Goal: Navigation & Orientation: Find specific page/section

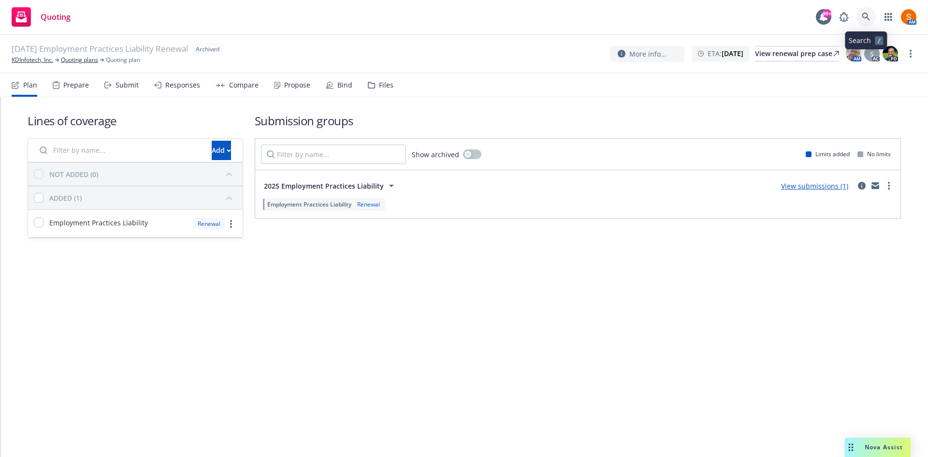
click at [872, 15] on link at bounding box center [866, 16] width 19 height 19
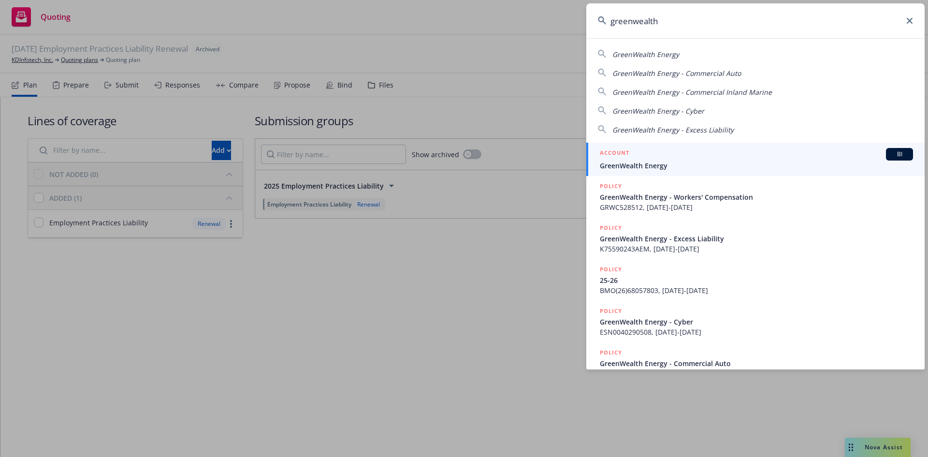
type input "greenwealth"
click at [644, 162] on span "GreenWealth Energy" at bounding box center [756, 166] width 313 height 10
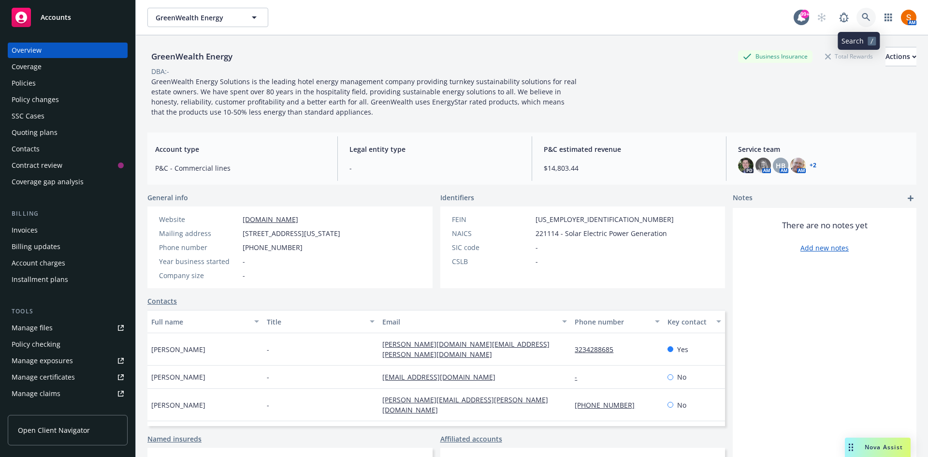
click at [862, 18] on icon at bounding box center [866, 17] width 8 height 8
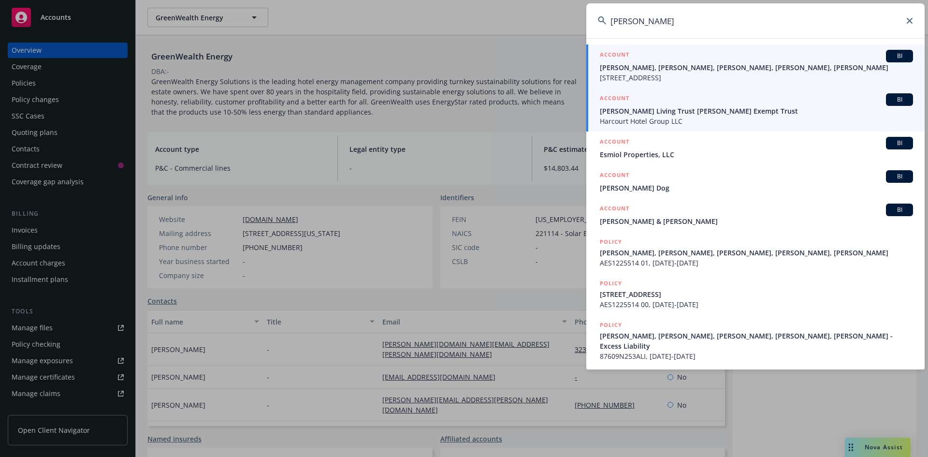
type input "[PERSON_NAME]"
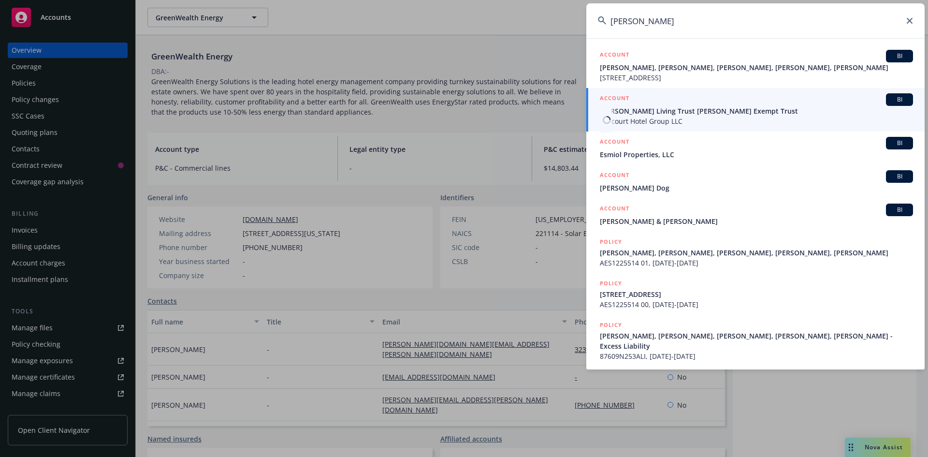
click at [652, 116] on span "[PERSON_NAME] Living Trust [PERSON_NAME] Exempt Trust" at bounding box center [756, 111] width 313 height 10
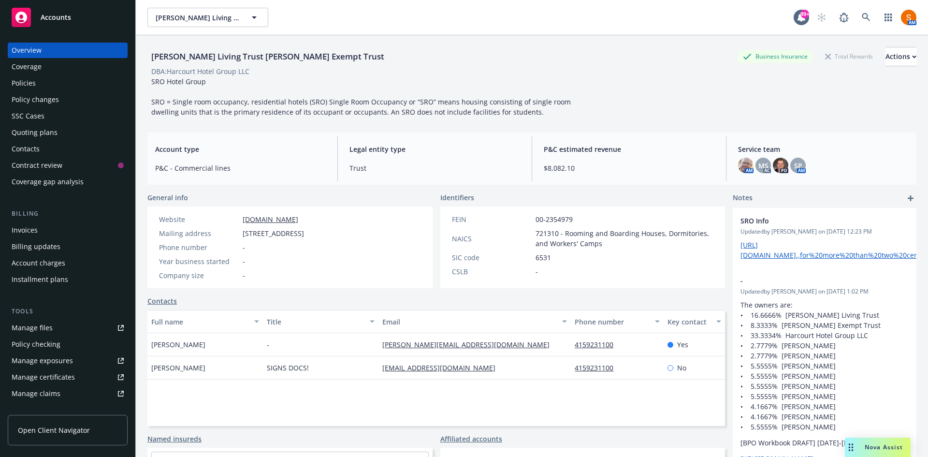
click at [49, 228] on div "Invoices" at bounding box center [68, 229] width 112 height 15
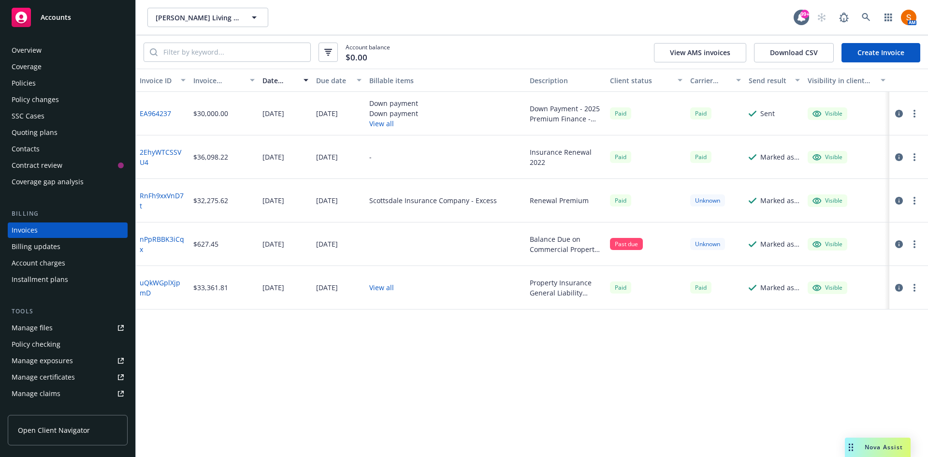
click at [12, 87] on div "Policies" at bounding box center [24, 82] width 24 height 15
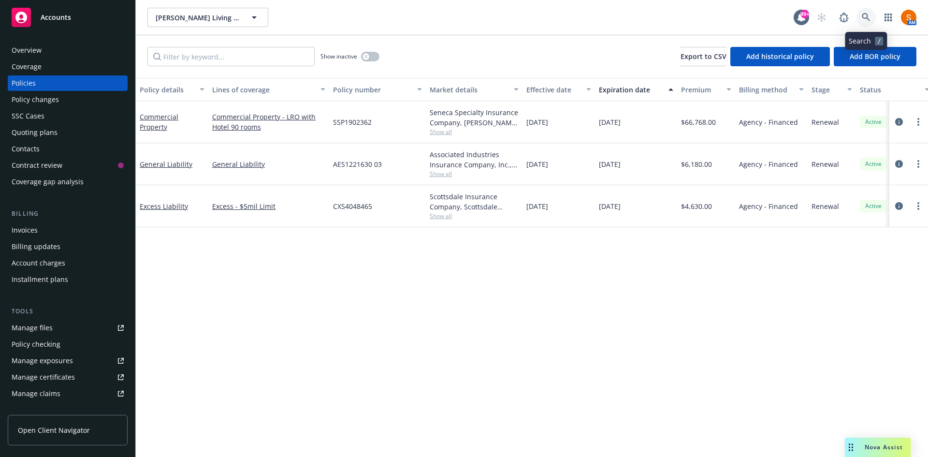
click at [865, 23] on link at bounding box center [866, 17] width 19 height 19
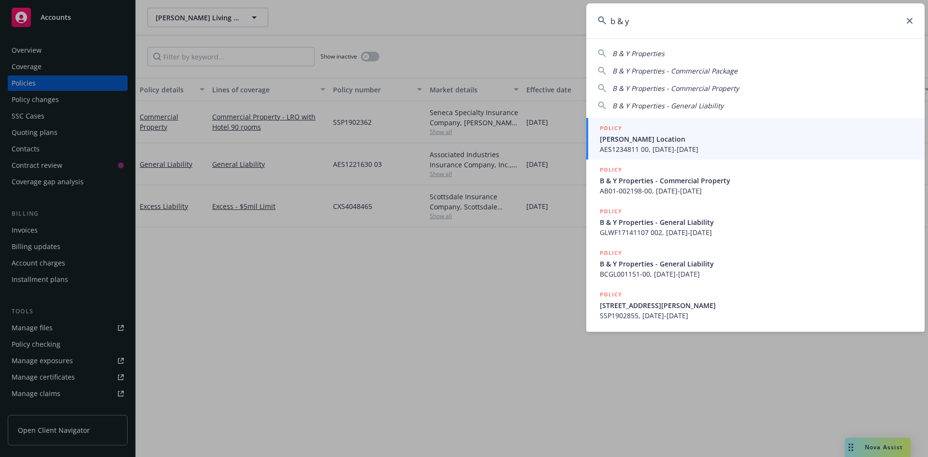
click at [656, 55] on span "B & Y Properties" at bounding box center [639, 53] width 52 height 9
type input "B & Y Properties"
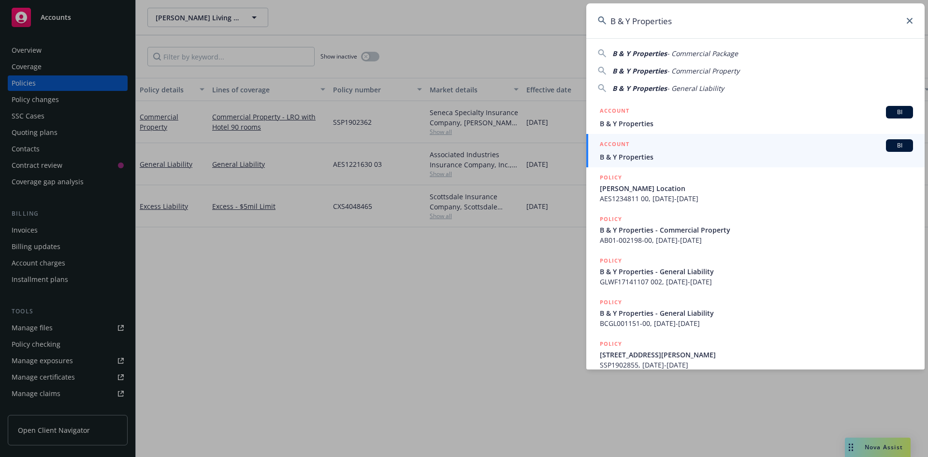
click at [634, 158] on span "B & Y Properties" at bounding box center [756, 157] width 313 height 10
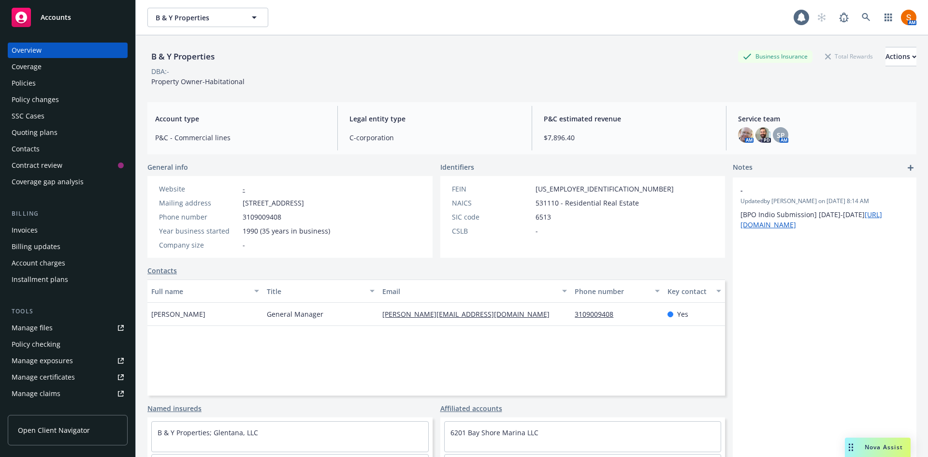
click at [39, 227] on div "Invoices" at bounding box center [68, 229] width 112 height 15
